Goal: Task Accomplishment & Management: Complete application form

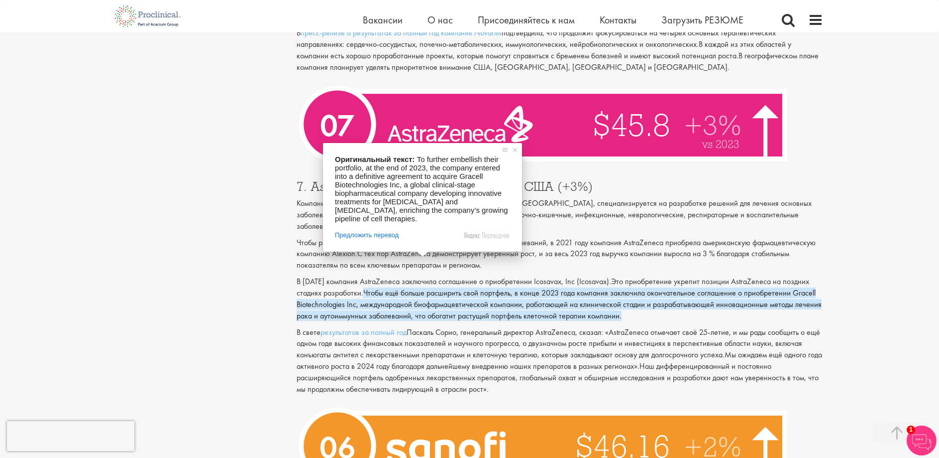
scroll to position [1942, 0]
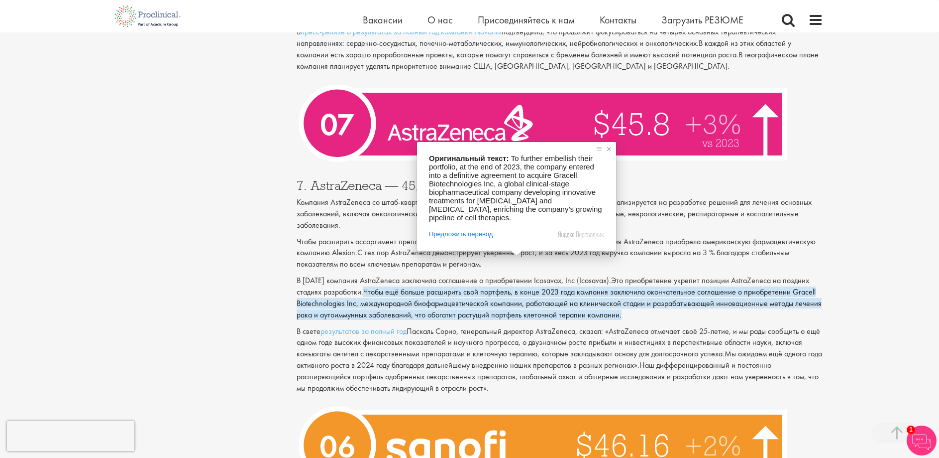
click at [611, 149] on span at bounding box center [609, 149] width 10 height 10
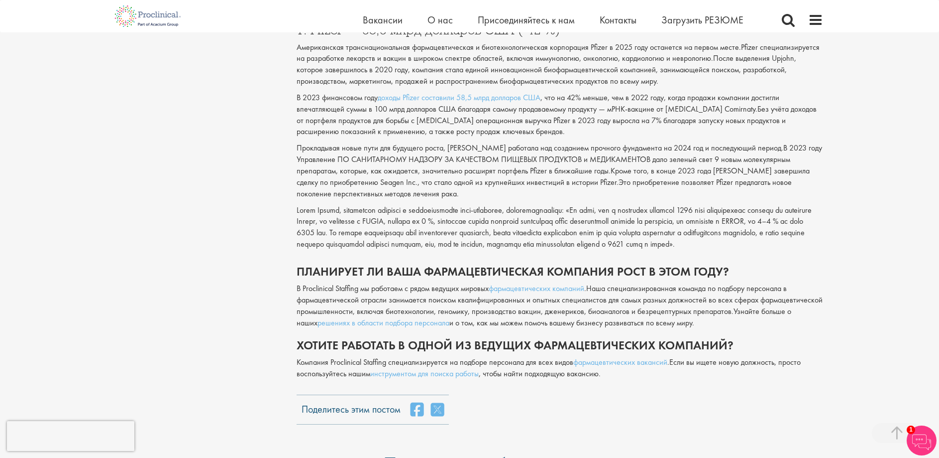
scroll to position [4033, 0]
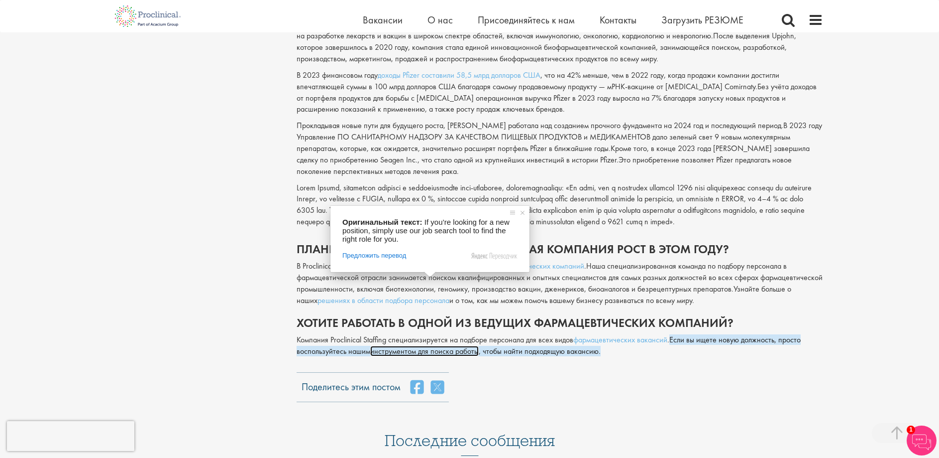
click at [436, 346] on ya-tr-span "инструментом для поиска работы" at bounding box center [424, 351] width 109 height 10
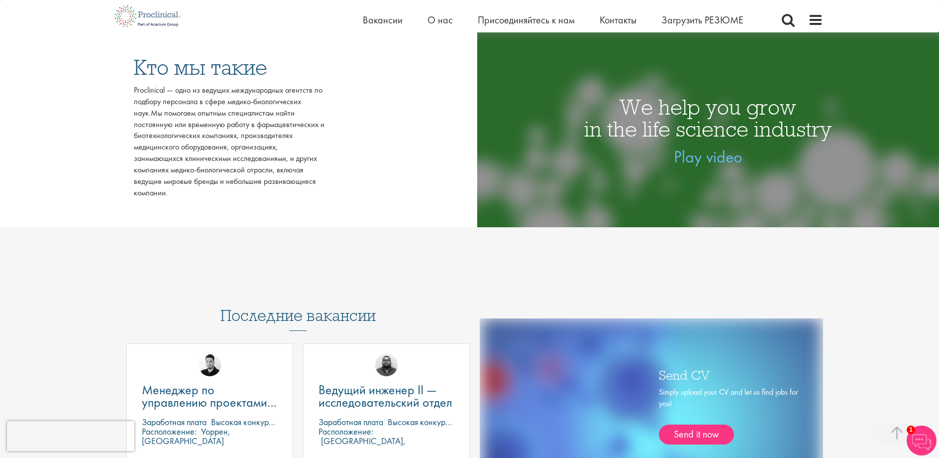
scroll to position [277, 0]
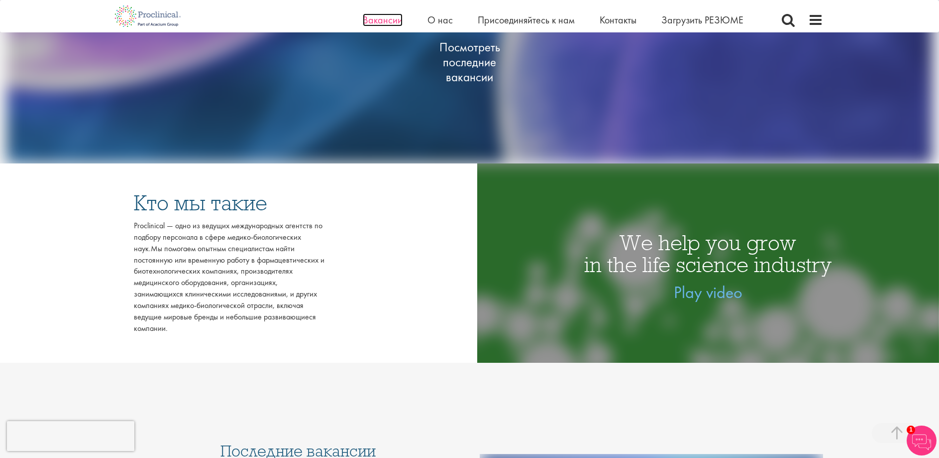
click at [389, 24] on ya-tr-span "Вакансии" at bounding box center [383, 19] width 40 height 13
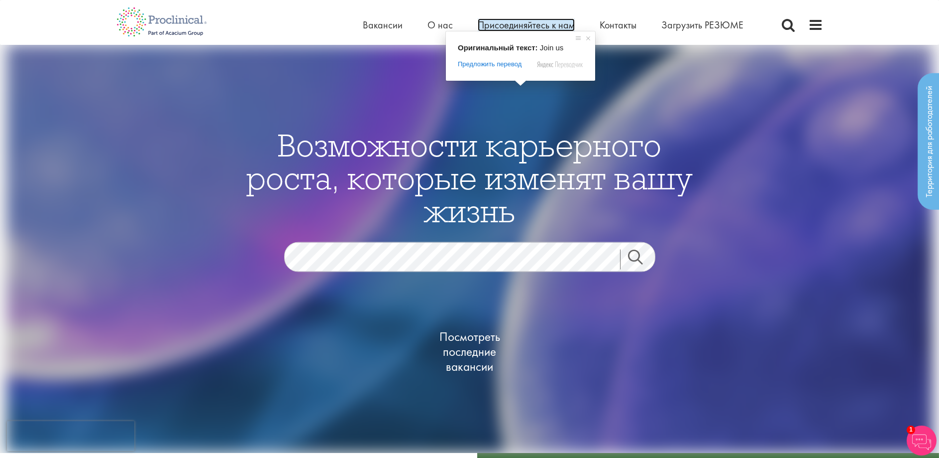
click at [525, 28] on ya-tr-span "Присоединяйтесь к нам" at bounding box center [526, 24] width 97 height 13
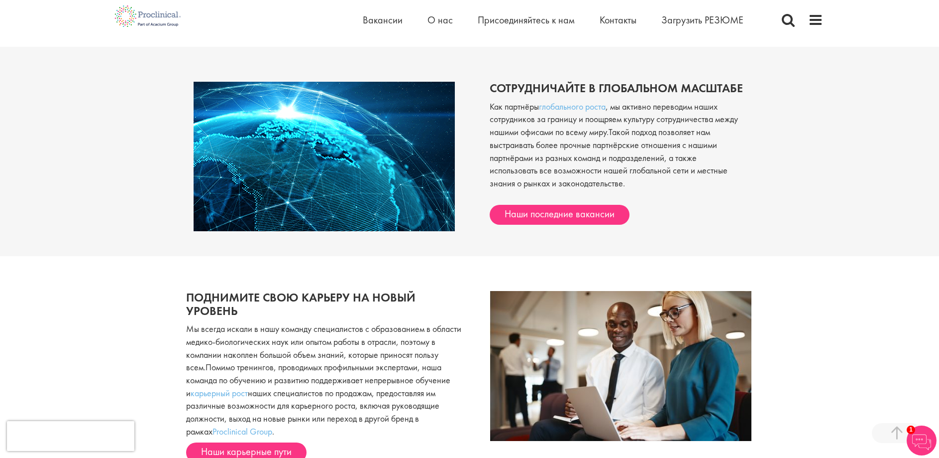
scroll to position [946, 0]
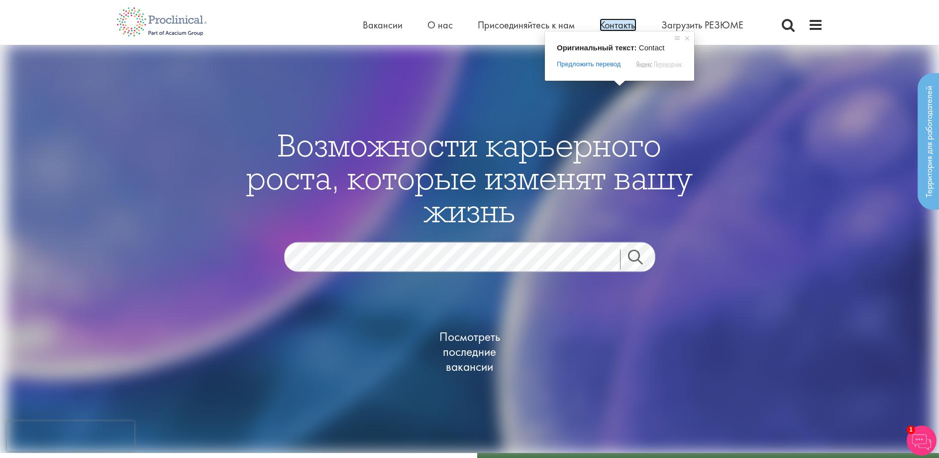
click at [625, 31] on ya-tr-span "Контакты" at bounding box center [618, 24] width 37 height 13
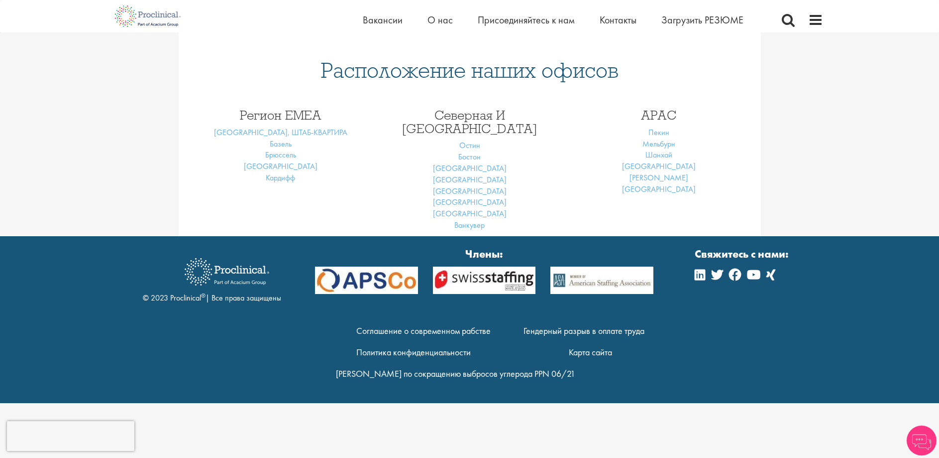
scroll to position [237, 0]
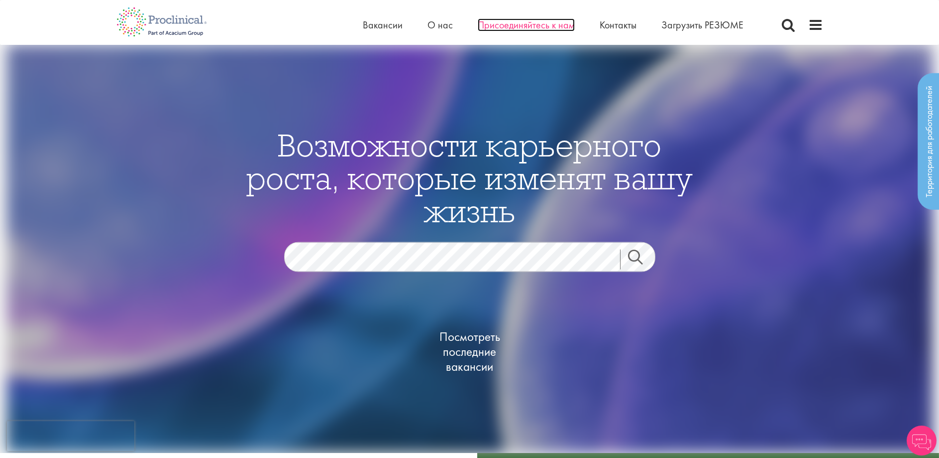
click at [525, 25] on ya-tr-span "Присоединяйтесь к нам" at bounding box center [526, 24] width 97 height 13
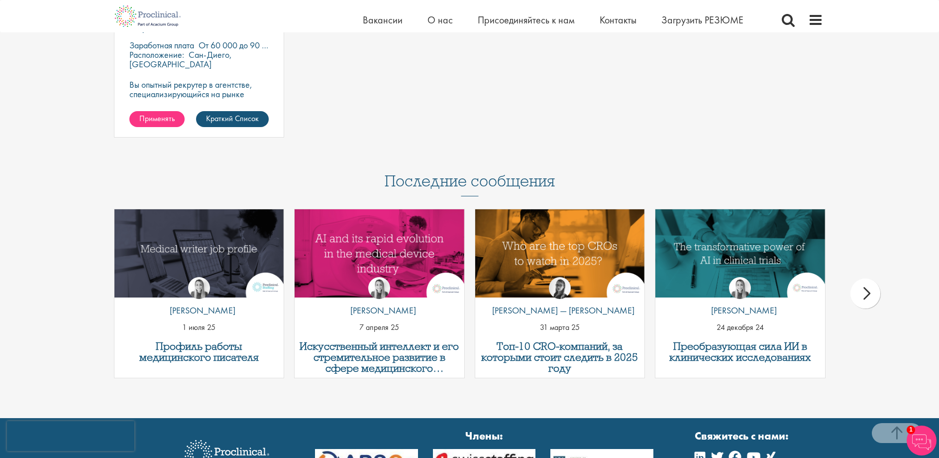
scroll to position [1492, 0]
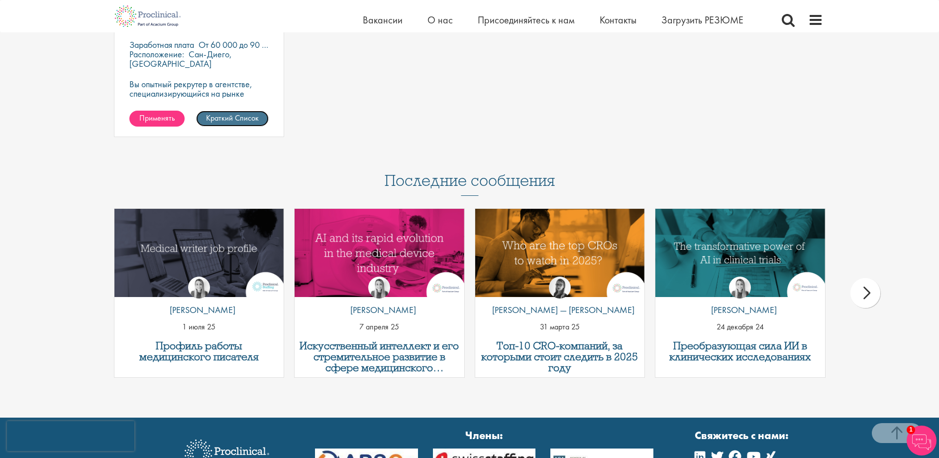
click at [237, 122] on ya-tr-span "Краткий Список" at bounding box center [232, 118] width 53 height 10
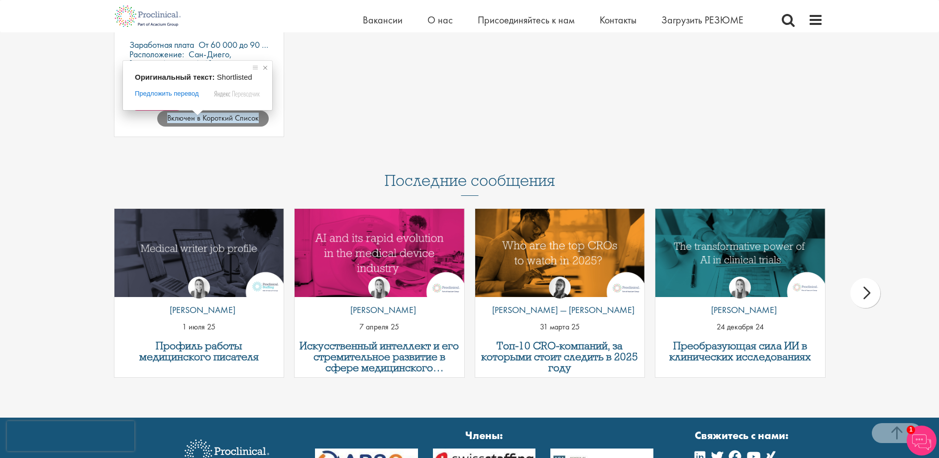
click at [264, 68] on span at bounding box center [265, 68] width 10 height 10
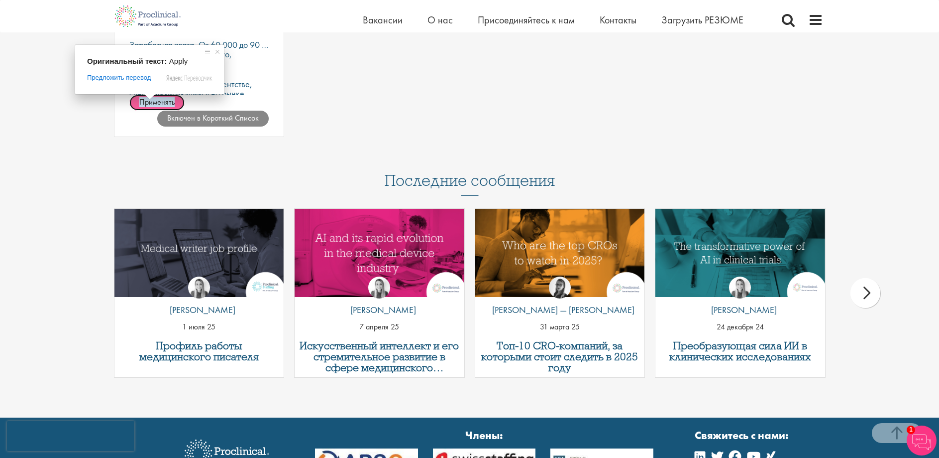
click at [140, 101] on ya-tr-span "Применять" at bounding box center [156, 102] width 35 height 10
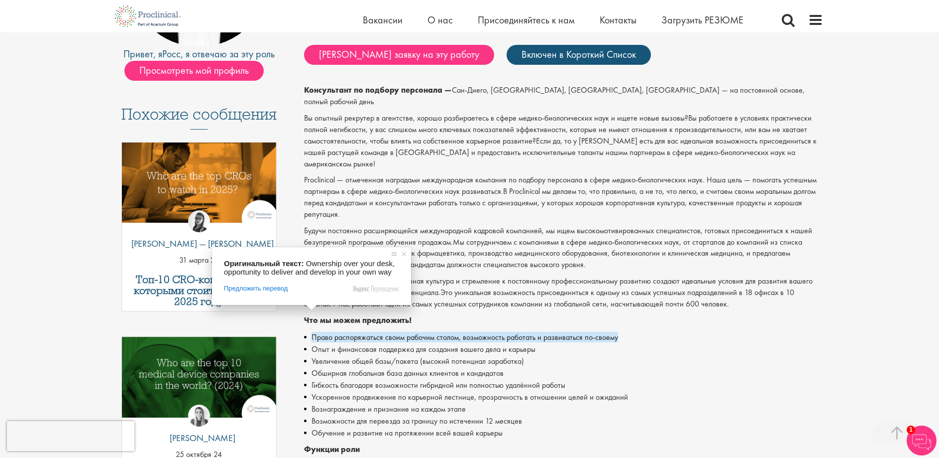
scroll to position [205, 0]
